Goal: Information Seeking & Learning: Learn about a topic

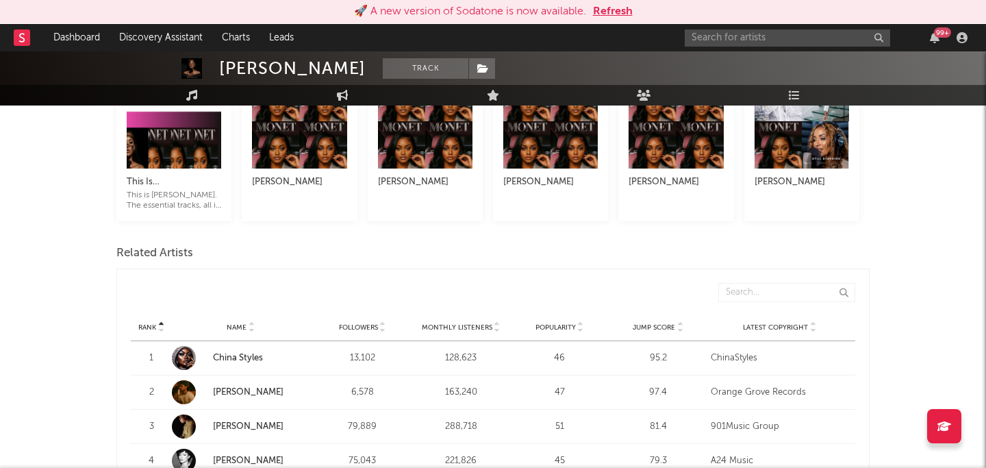
scroll to position [351, 0]
click at [179, 360] on div at bounding box center [184, 358] width 24 height 24
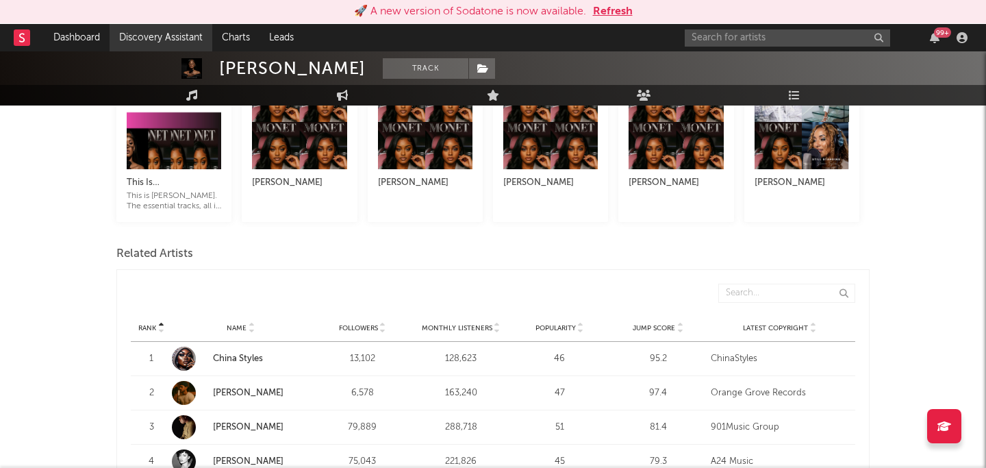
click at [194, 43] on link "Discovery Assistant" at bounding box center [161, 37] width 103 height 27
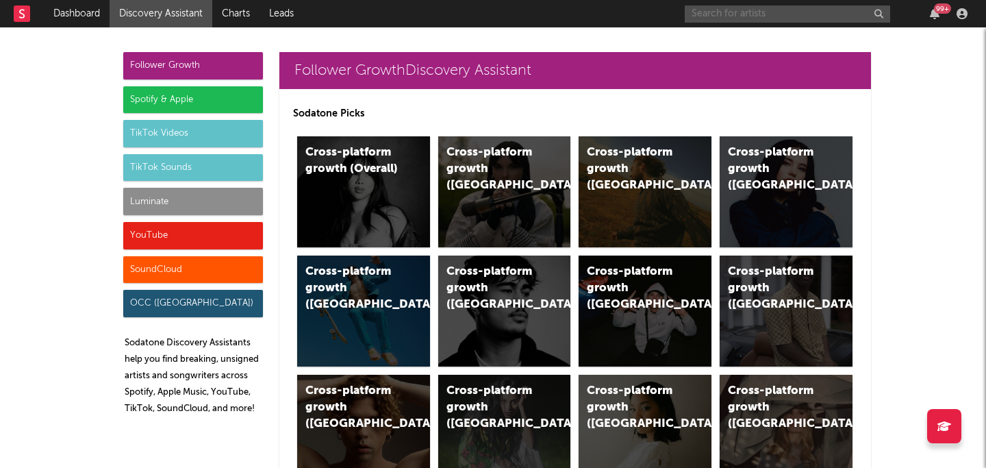
click at [707, 14] on input "text" at bounding box center [787, 13] width 205 height 17
type input "bunii"
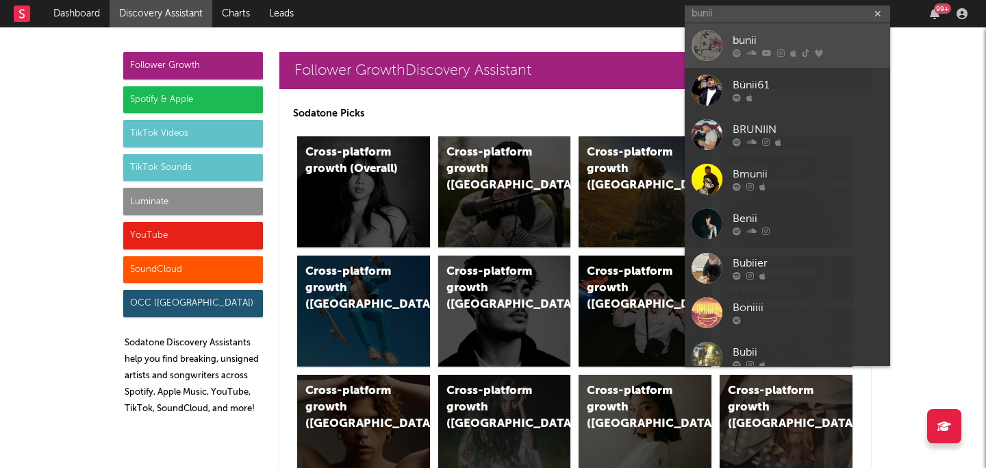
click at [752, 39] on div "bunii" at bounding box center [808, 41] width 151 height 16
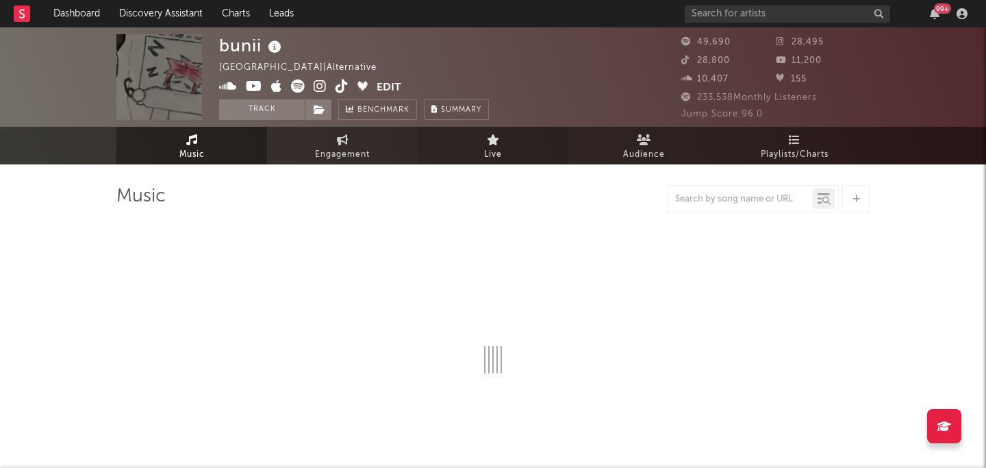
select select "6m"
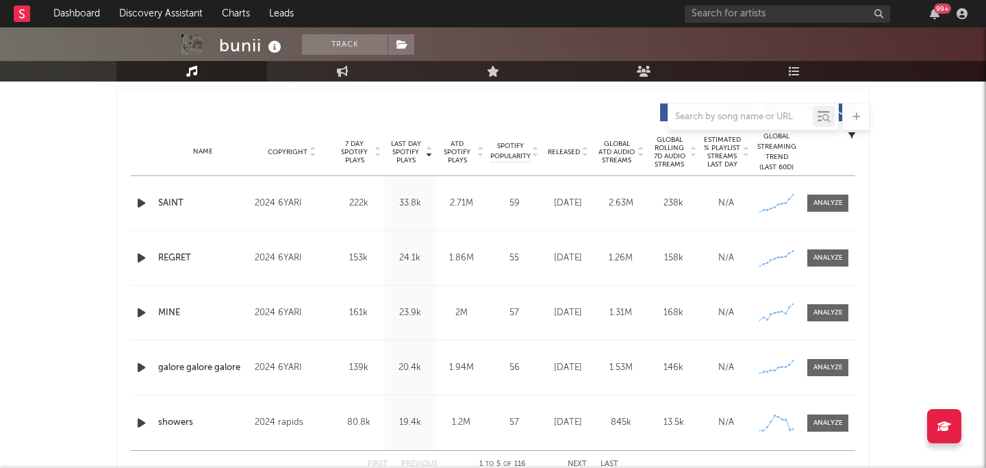
scroll to position [509, 0]
click at [467, 220] on div "Name SAINT Copyright 2024 6YARI Label 6YARI Album Names SIX Composer Names 7 Da…" at bounding box center [493, 202] width 724 height 54
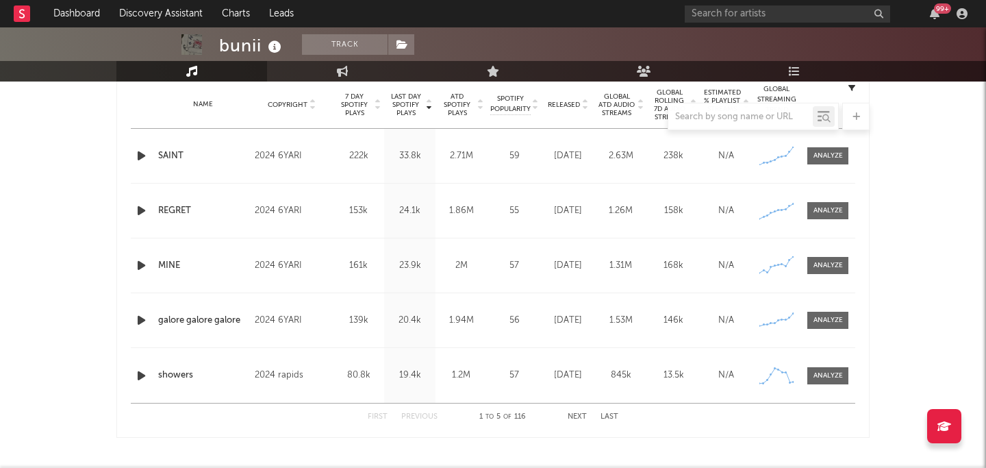
scroll to position [555, 0]
click at [574, 414] on button "Next" at bounding box center [577, 418] width 19 height 8
click at [605, 414] on button "Last" at bounding box center [610, 418] width 18 height 8
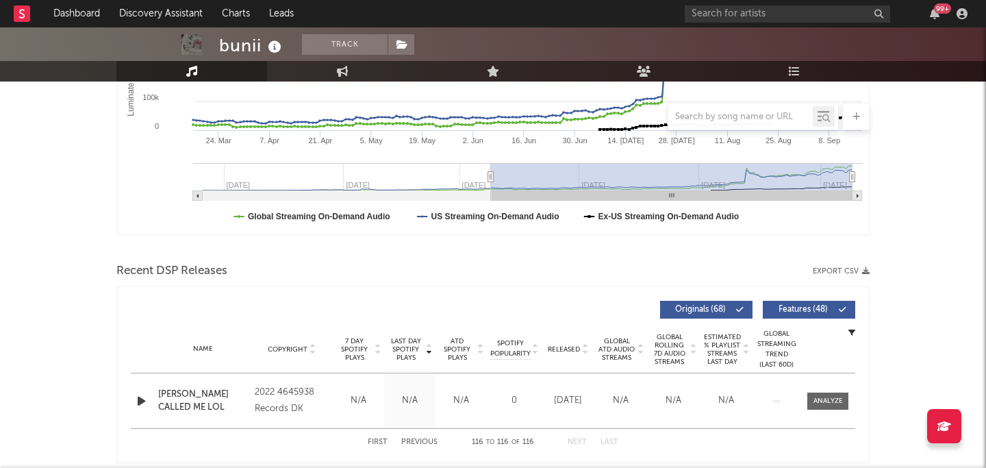
scroll to position [443, 0]
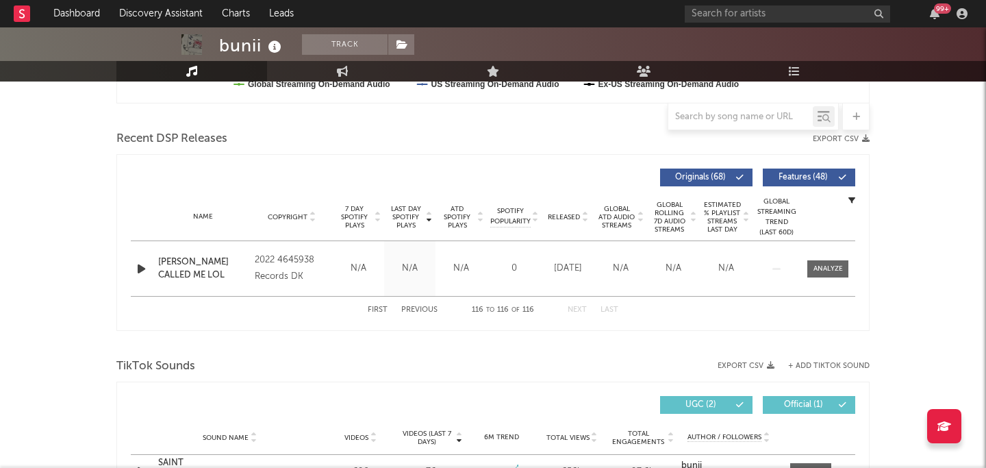
click at [416, 308] on button "Previous" at bounding box center [419, 310] width 36 height 8
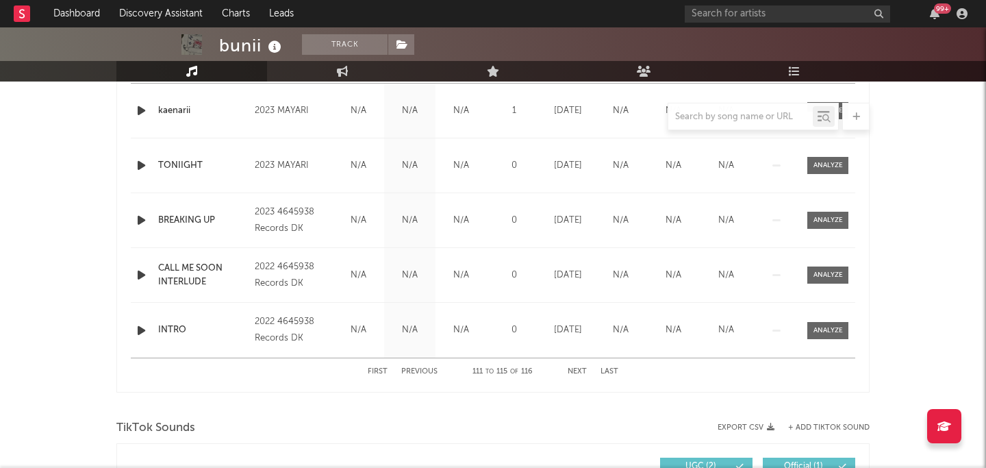
scroll to position [609, 0]
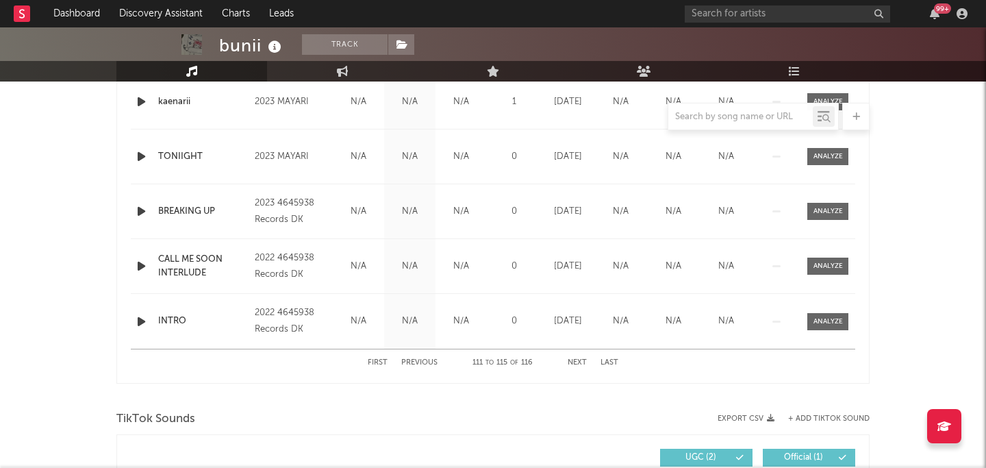
click at [607, 361] on button "Last" at bounding box center [610, 363] width 18 height 8
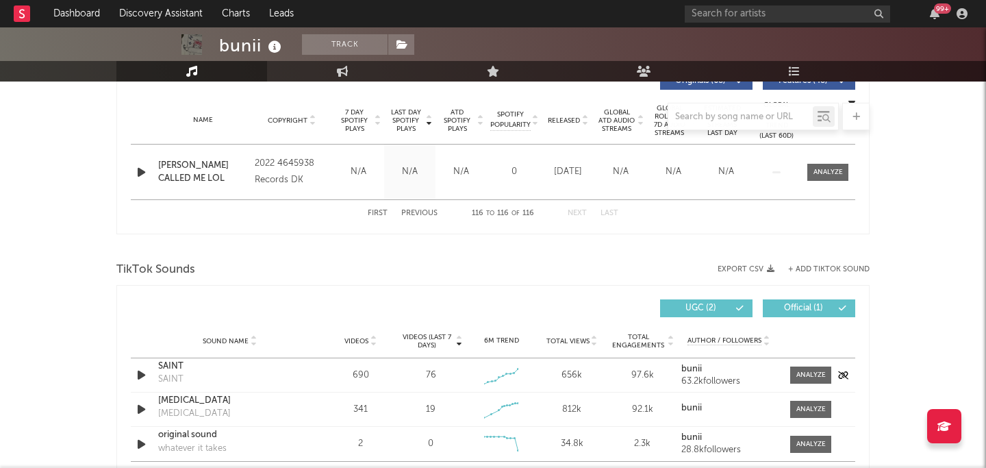
scroll to position [448, 0]
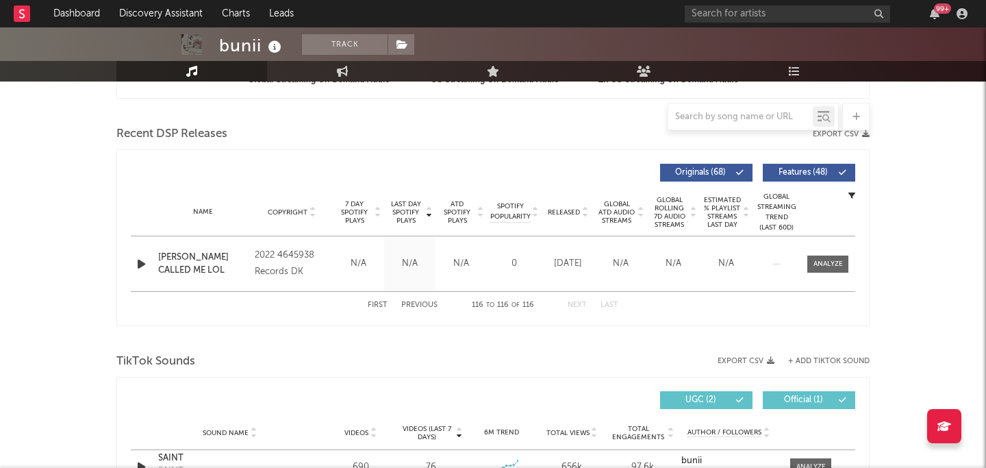
click at [377, 304] on button "First" at bounding box center [378, 305] width 20 height 8
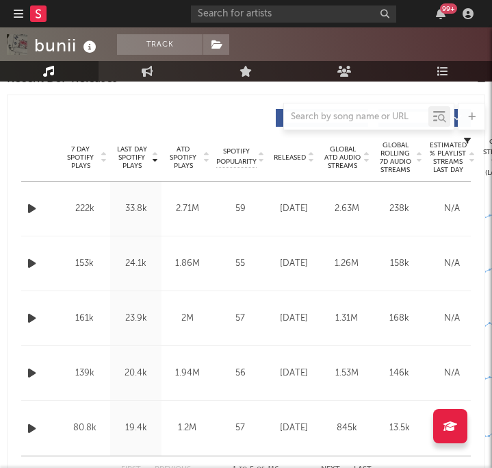
scroll to position [0, 0]
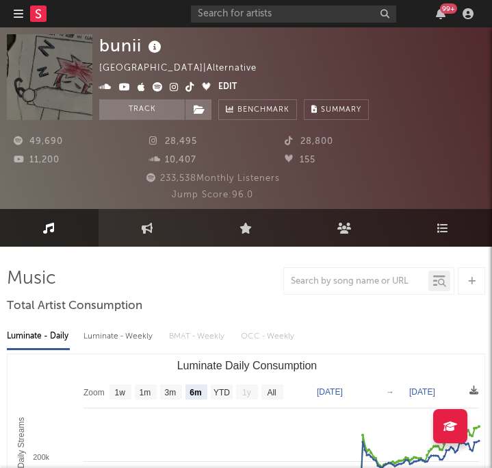
click at [174, 86] on icon at bounding box center [174, 87] width 9 height 10
click at [190, 86] on icon at bounding box center [190, 87] width 9 height 10
click at [124, 84] on icon at bounding box center [125, 87] width 12 height 10
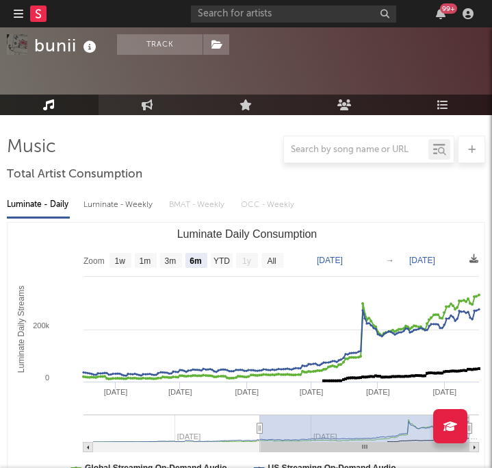
scroll to position [171, 0]
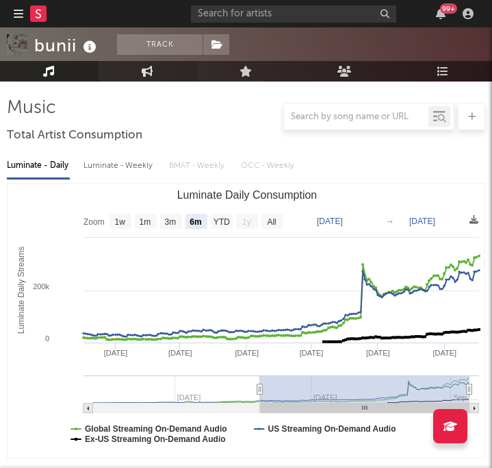
click at [143, 69] on icon at bounding box center [148, 71] width 12 height 11
select select "1w"
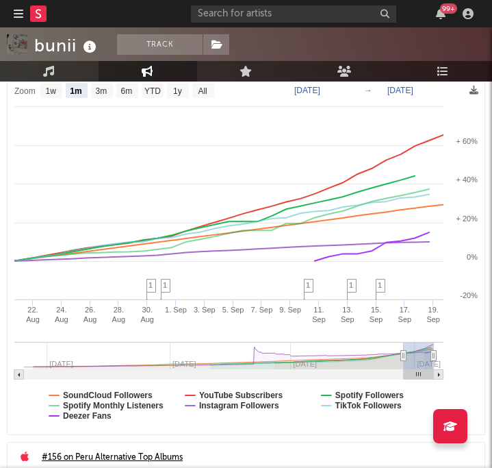
scroll to position [292, 0]
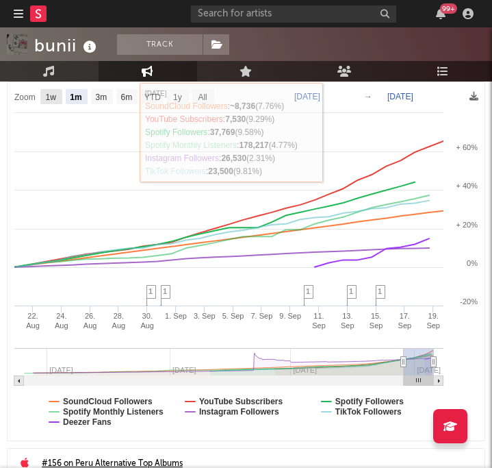
click at [50, 99] on text "1w" at bounding box center [51, 97] width 11 height 10
select select "1w"
type input "[DATE]"
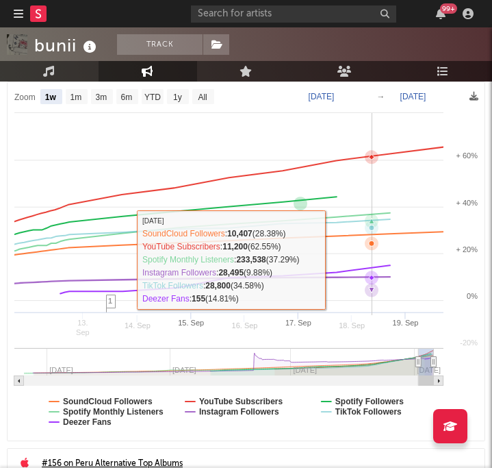
select select "1w"
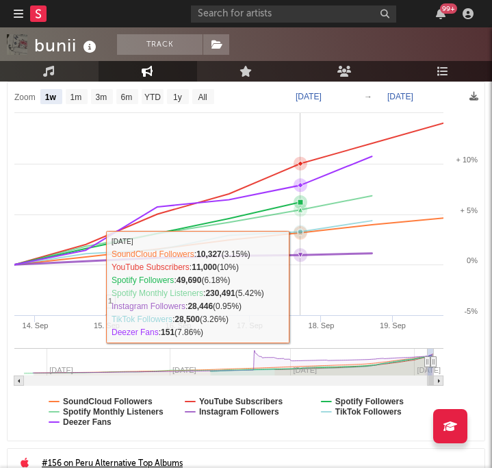
scroll to position [355, 0]
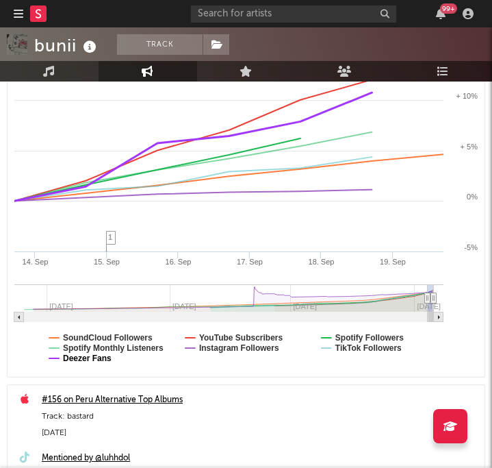
click at [103, 360] on text "Deezer Fans" at bounding box center [87, 358] width 49 height 10
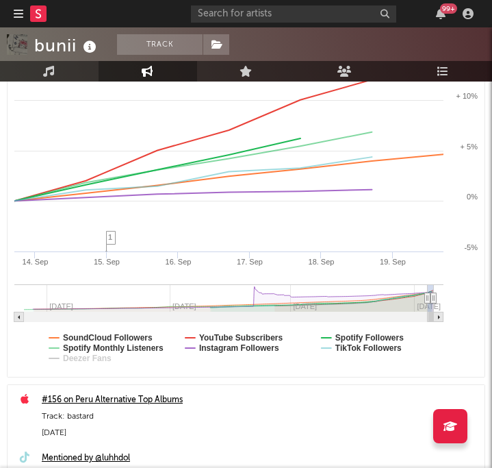
select select "1w"
click at [132, 347] on text "Spotify Monthly Listeners" at bounding box center [113, 348] width 101 height 10
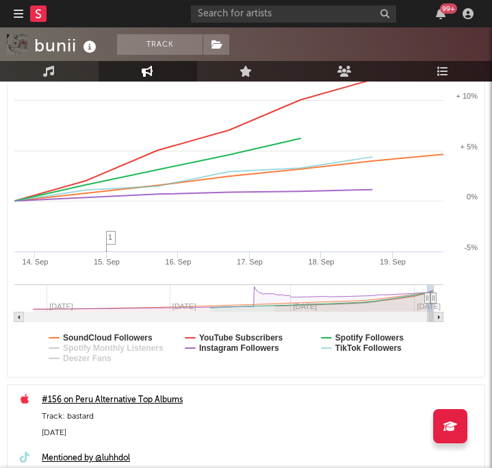
select select "1w"
click at [136, 338] on text "SoundCloud Followers" at bounding box center [108, 338] width 90 height 10
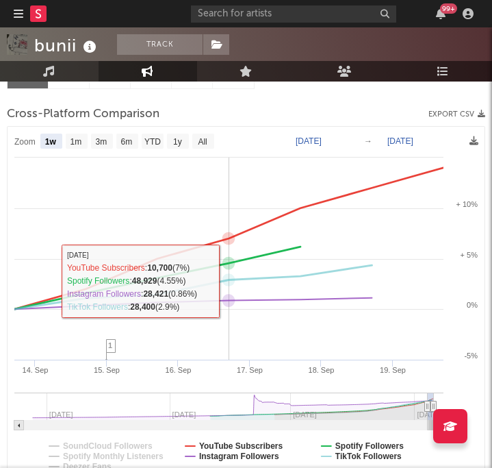
scroll to position [248, 0]
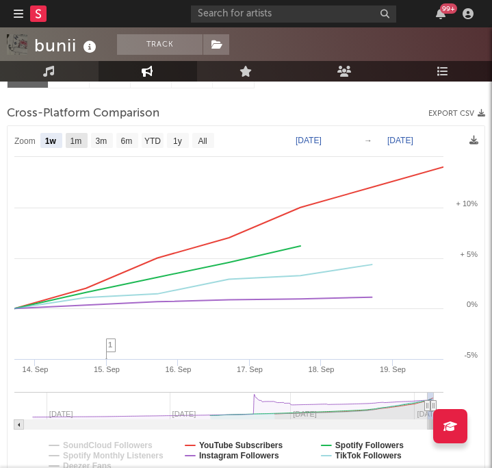
click at [77, 140] on text "1m" at bounding box center [77, 141] width 12 height 10
select select "1m"
type input "[DATE]"
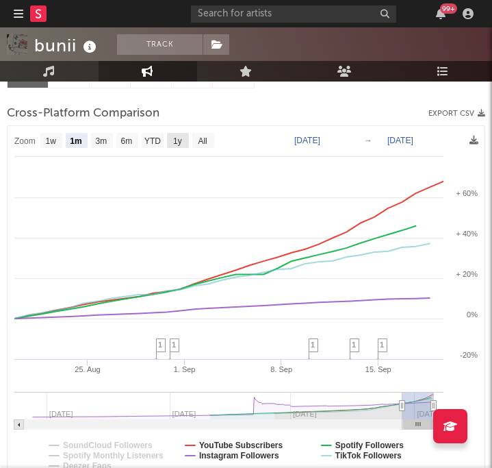
click at [175, 139] on text "1y" at bounding box center [177, 141] width 9 height 10
select select "1y"
type input "[DATE]"
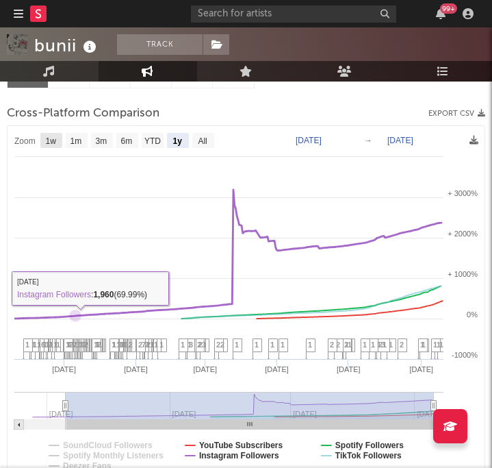
click at [51, 138] on text "1w" at bounding box center [51, 141] width 11 height 10
select select "1w"
type input "[DATE]"
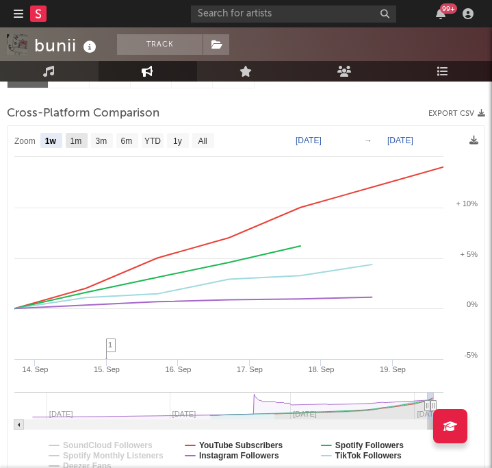
click at [81, 141] on text "1m" at bounding box center [77, 141] width 12 height 10
select select "1m"
type input "[DATE]"
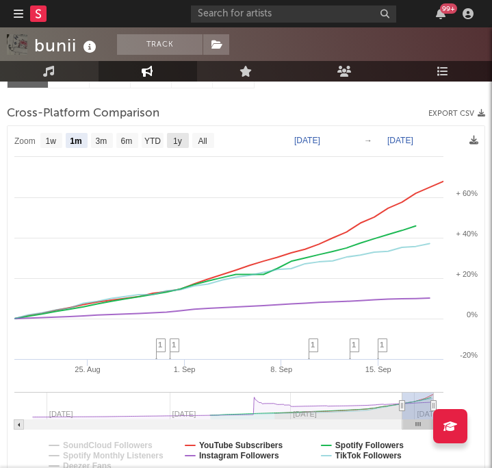
click at [182, 140] on text "1y" at bounding box center [177, 141] width 9 height 10
select select "1y"
type input "[DATE]"
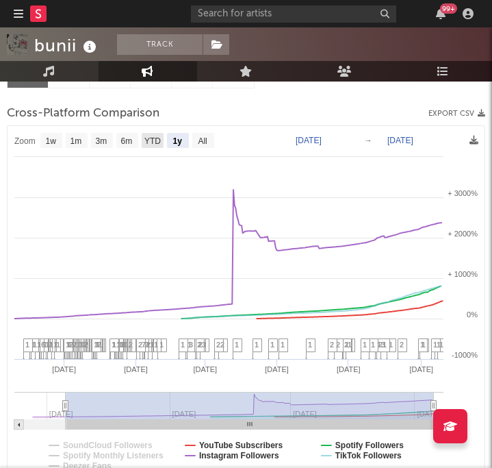
click at [160, 140] on text "YTD" at bounding box center [152, 141] width 16 height 10
select select "YTD"
type input "[DATE]"
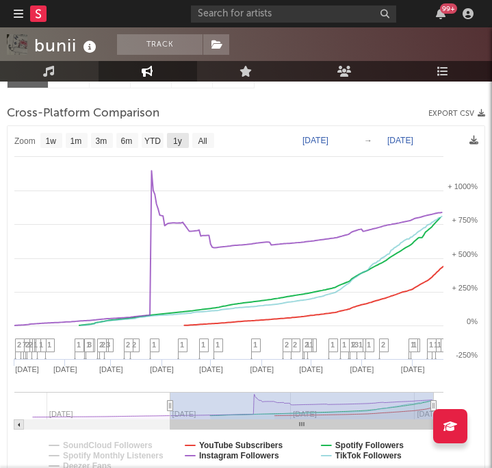
click at [173, 142] on text "1y" at bounding box center [177, 141] width 9 height 10
select select "1y"
type input "[DATE]"
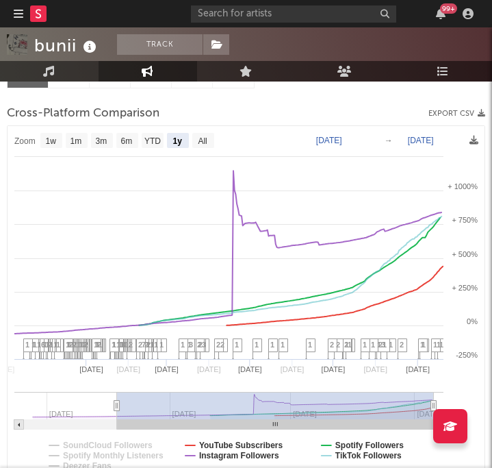
select select "1y"
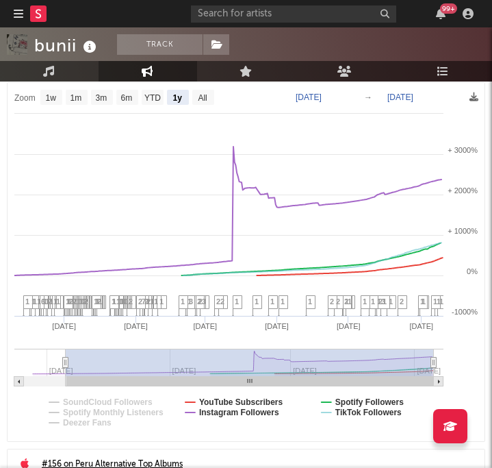
scroll to position [296, 0]
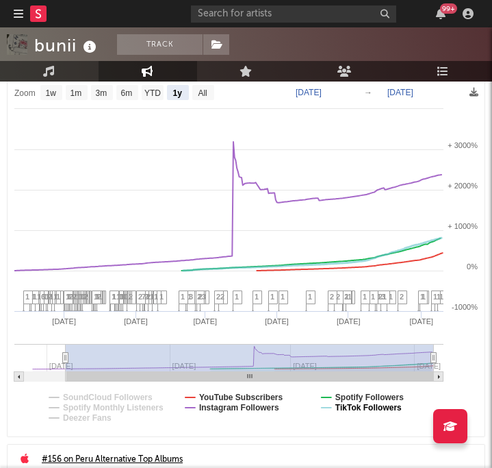
click at [347, 407] on text "TikTok Followers" at bounding box center [369, 408] width 66 height 10
select select "1y"
click at [347, 407] on text "TikTok Followers" at bounding box center [369, 408] width 66 height 10
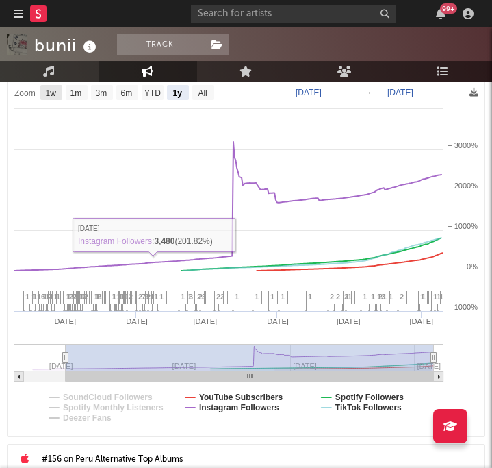
click at [56, 92] on text "1w" at bounding box center [51, 93] width 11 height 10
select select "1w"
type input "[DATE]"
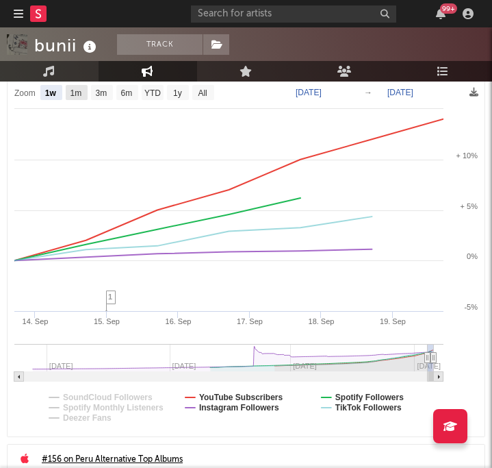
click at [79, 91] on text "1m" at bounding box center [77, 93] width 12 height 10
select select "1m"
type input "[DATE]"
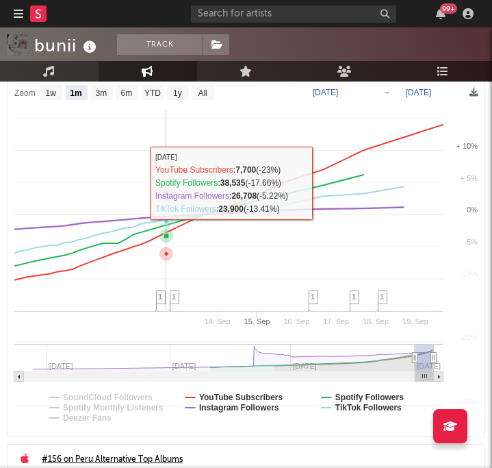
select select "1m"
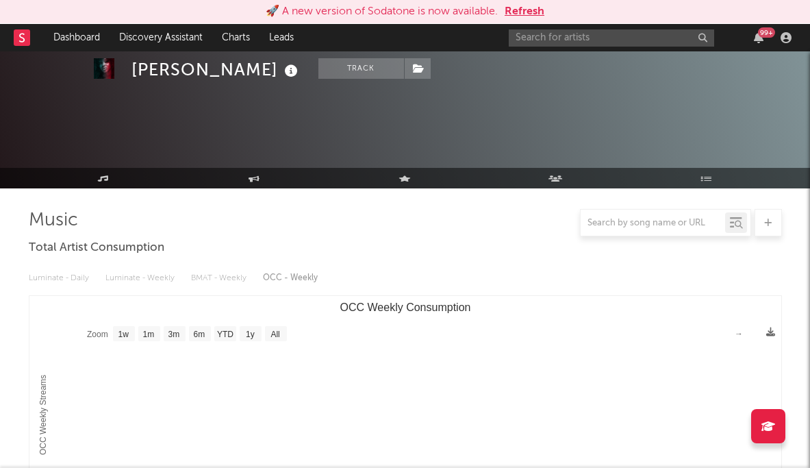
select select "1w"
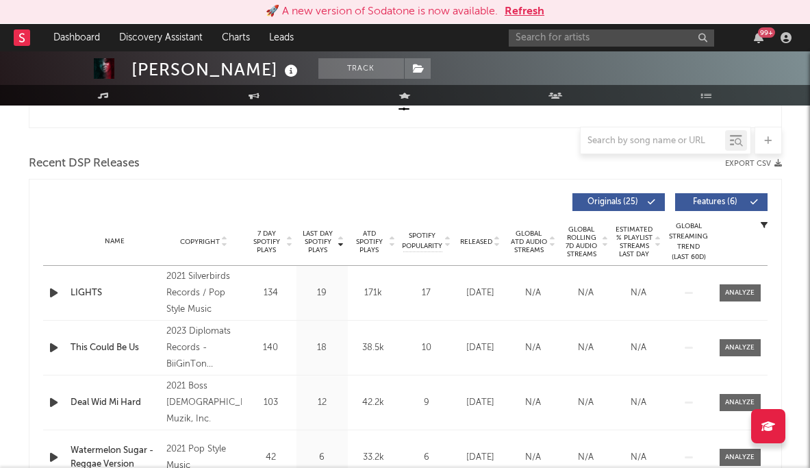
scroll to position [214, 0]
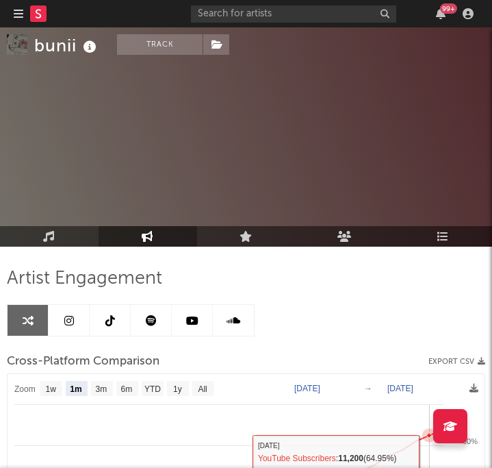
scroll to position [296, 0]
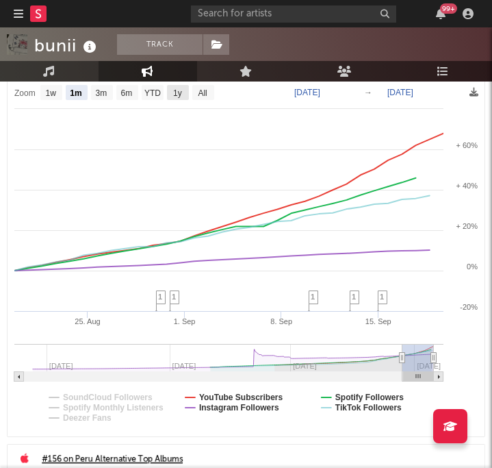
click at [177, 88] on text "1y" at bounding box center [177, 93] width 9 height 10
select select "1y"
type input "[DATE]"
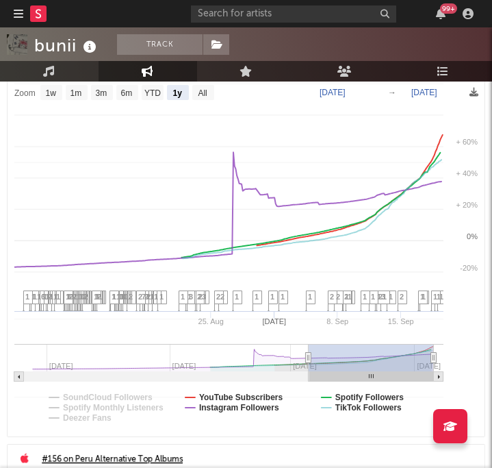
select select "1y"
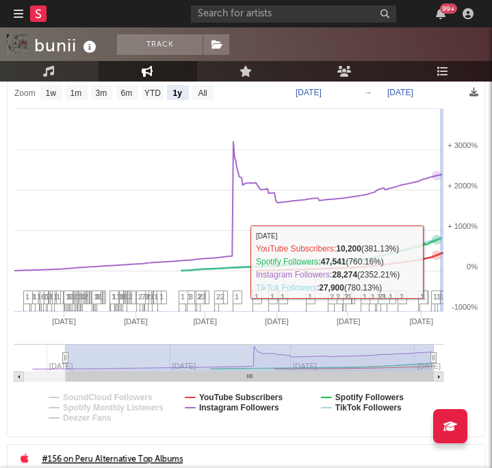
drag, startPoint x: 440, startPoint y: 232, endPoint x: 467, endPoint y: 258, distance: 37.3
click at [467, 258] on icon "Created with Highcharts 10.3.3 Nov '24 Jan '25 Mar '25 May '25 Jul '25 Sep '25 …" at bounding box center [246, 257] width 477 height 358
type input "2025-09-16"
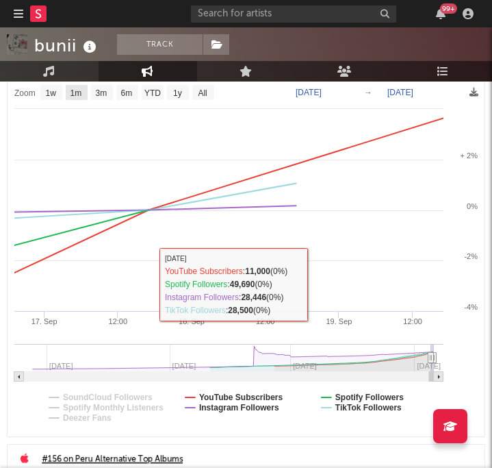
click at [81, 92] on text "1m" at bounding box center [77, 93] width 12 height 10
select select "1m"
type input "[DATE]"
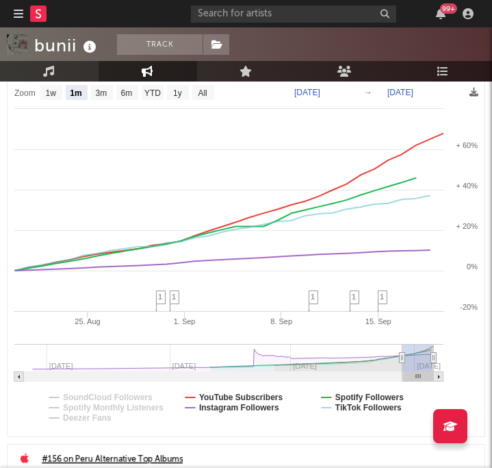
click at [180, 93] on text "1y" at bounding box center [177, 93] width 9 height 10
select select "1y"
type input "[DATE]"
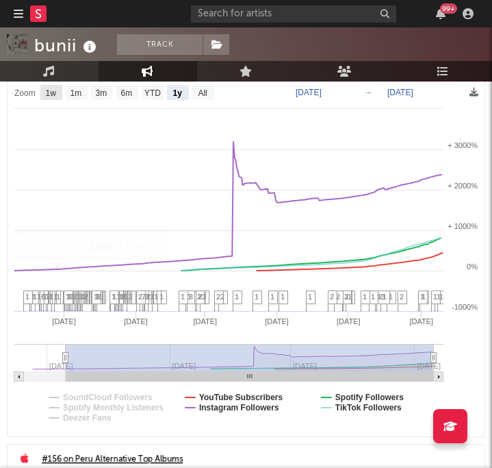
click at [52, 92] on text "1w" at bounding box center [51, 93] width 11 height 10
select select "1w"
type input "[DATE]"
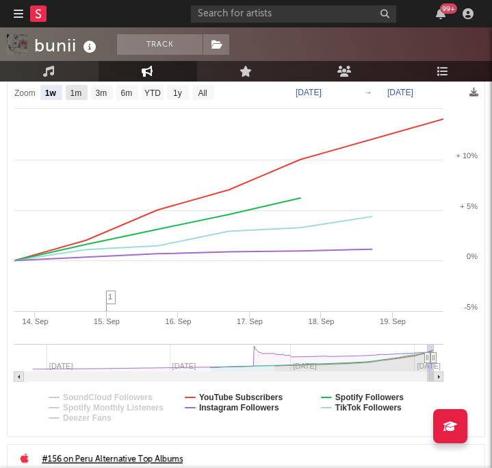
click at [83, 96] on rect at bounding box center [77, 92] width 22 height 15
select select "1m"
type input "[DATE]"
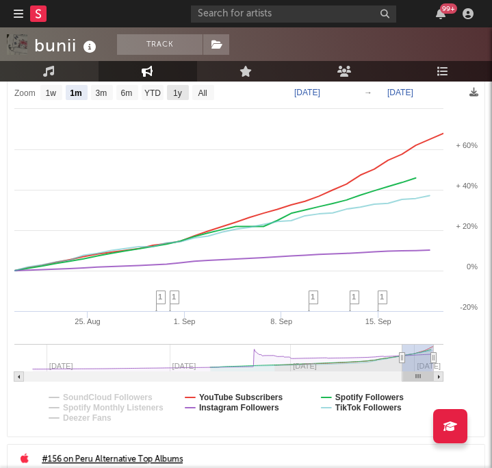
click at [179, 94] on text "1y" at bounding box center [177, 93] width 9 height 10
select select "1y"
type input "[DATE]"
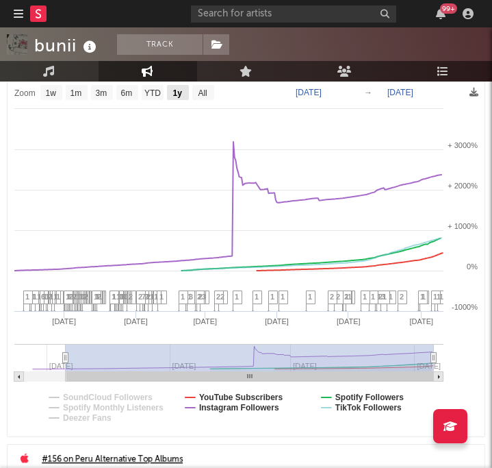
click at [180, 90] on text "1y" at bounding box center [178, 93] width 10 height 10
select select "1y"
click at [78, 94] on text "1m" at bounding box center [77, 93] width 12 height 10
select select "1m"
type input "[DATE]"
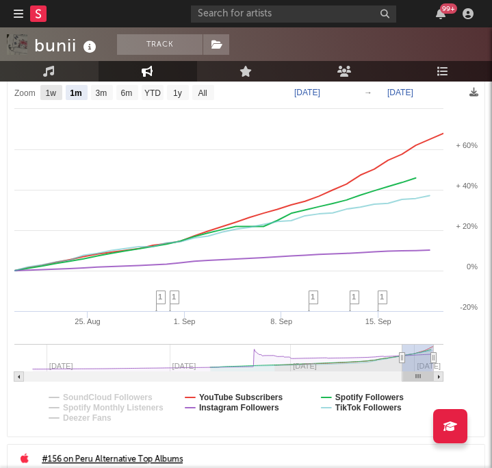
click at [49, 92] on text "1w" at bounding box center [51, 93] width 11 height 10
select select "1w"
type input "[DATE]"
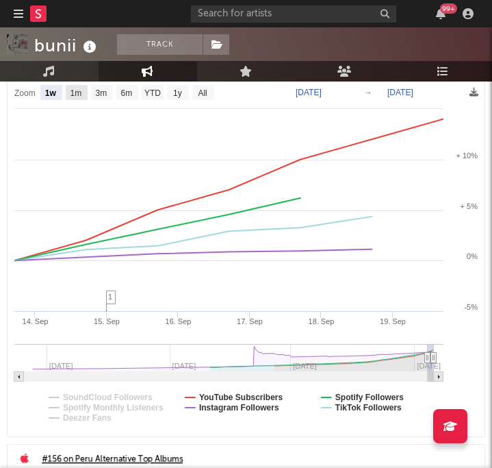
click at [75, 95] on text "1m" at bounding box center [77, 93] width 12 height 10
select select "1m"
type input "[DATE]"
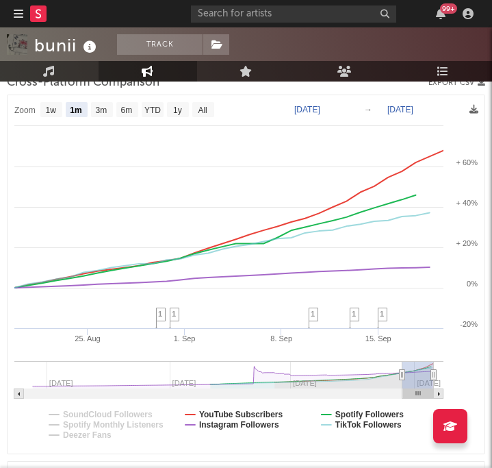
scroll to position [281, 0]
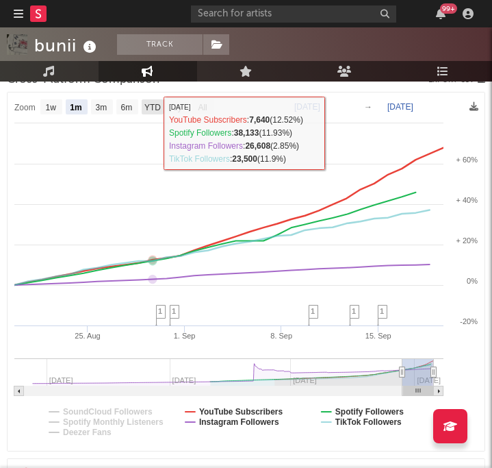
click at [147, 103] on text "YTD" at bounding box center [152, 108] width 16 height 10
select select "YTD"
type input "[DATE]"
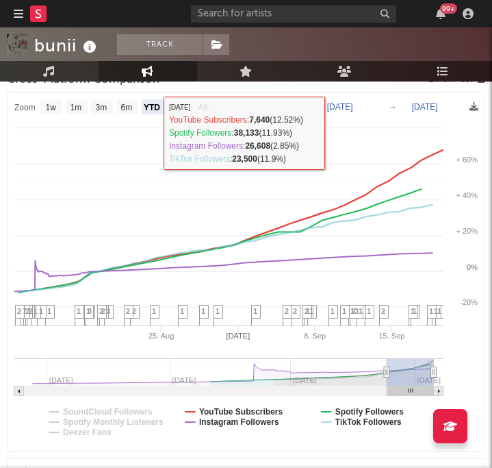
select select "1w"
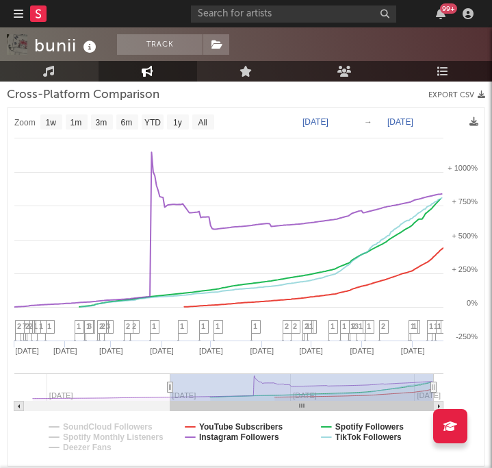
scroll to position [267, 0]
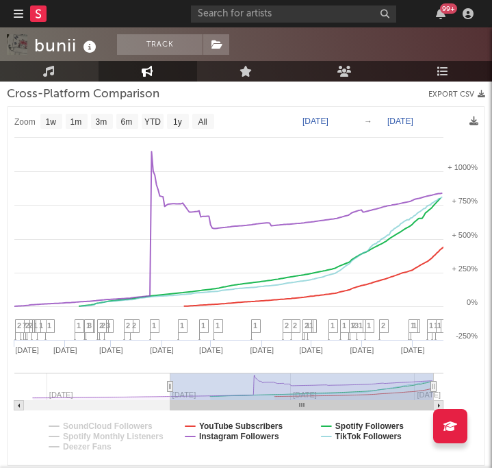
click at [471, 381] on rect at bounding box center [246, 286] width 477 height 358
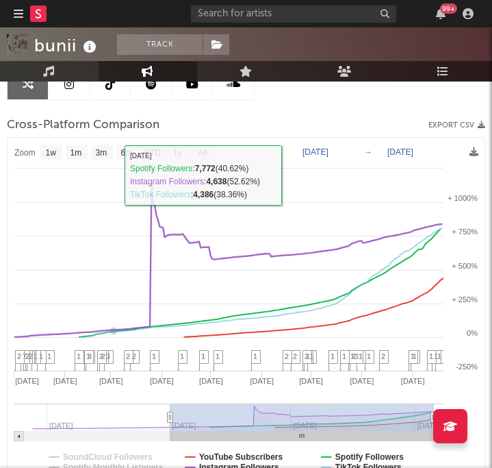
scroll to position [219, 0]
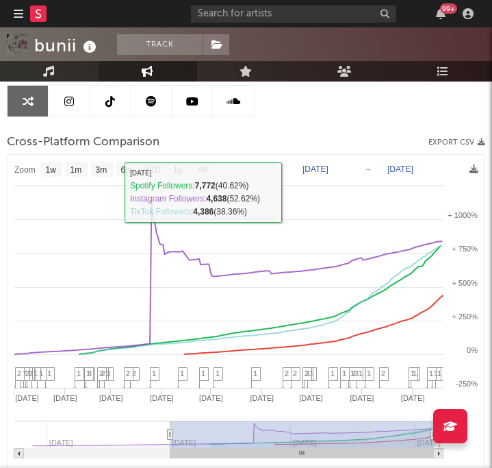
click at [64, 75] on link "Music" at bounding box center [49, 71] width 99 height 21
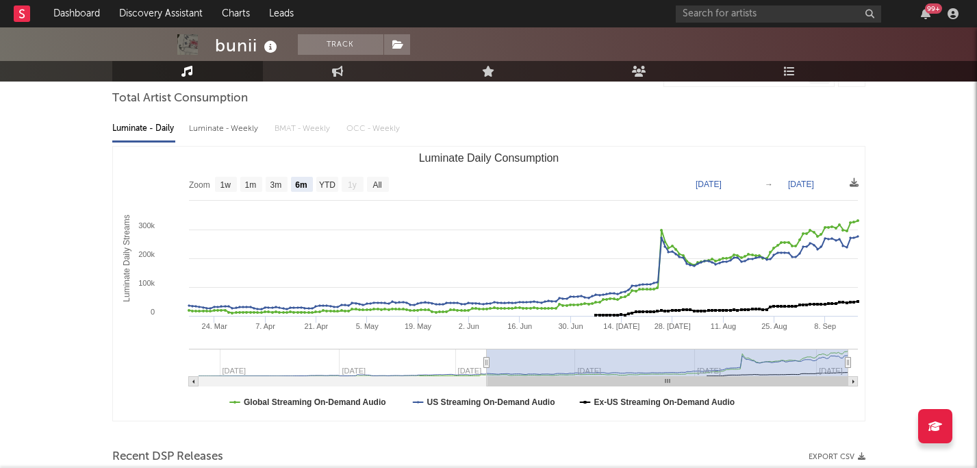
scroll to position [131, 0]
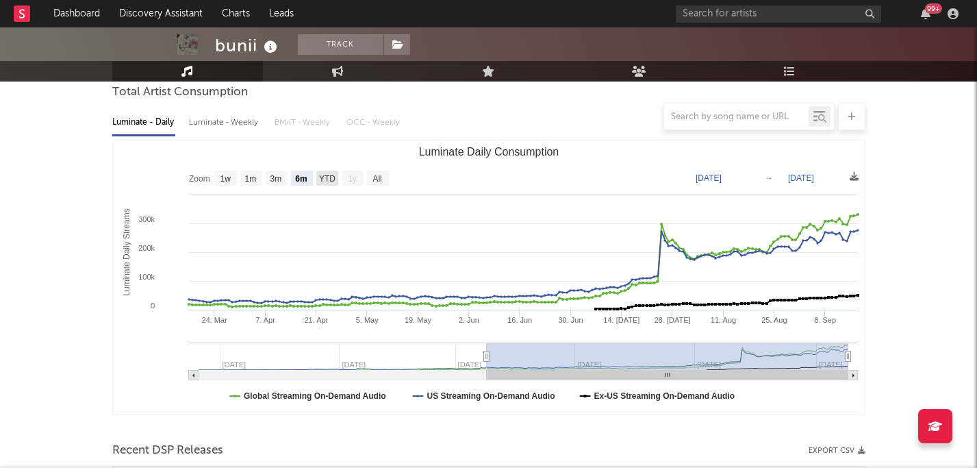
click at [325, 183] on rect "Luminate Daily Consumption" at bounding box center [327, 178] width 22 height 15
select select "YTD"
type input "[DATE]"
